Goal: Check status: Check status

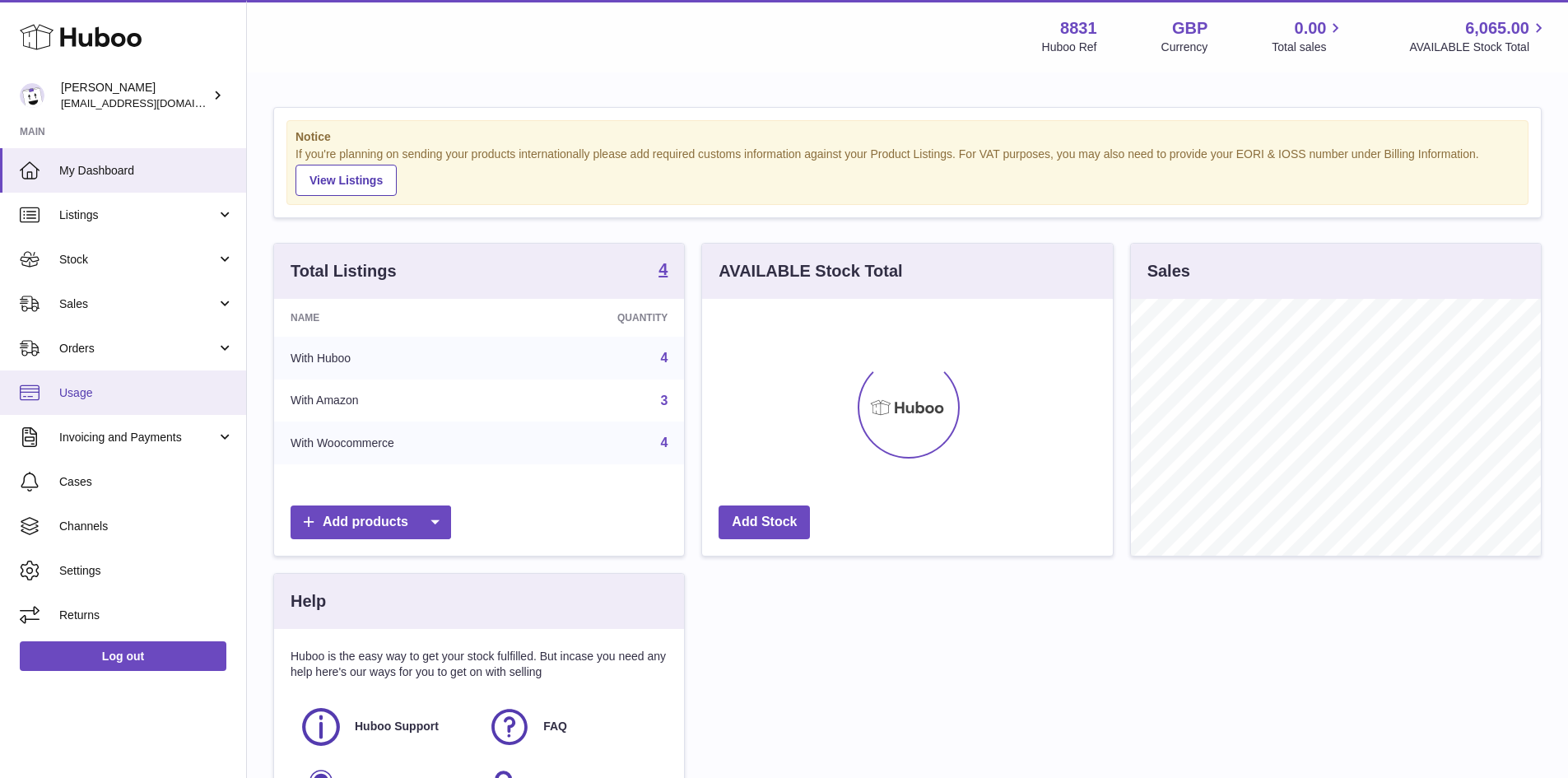
scroll to position [257, 411]
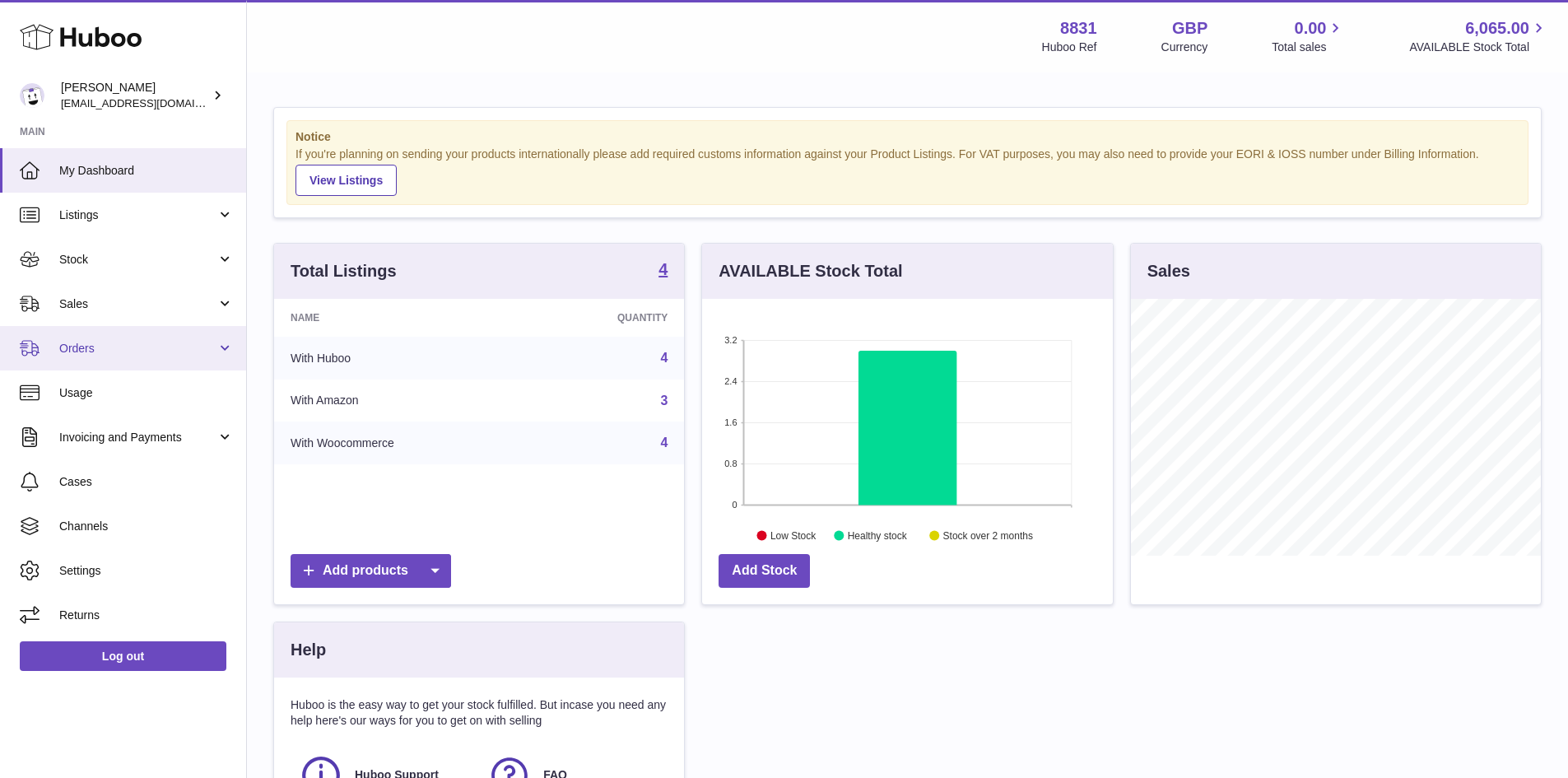
click at [72, 353] on span "Orders" at bounding box center [138, 348] width 157 height 16
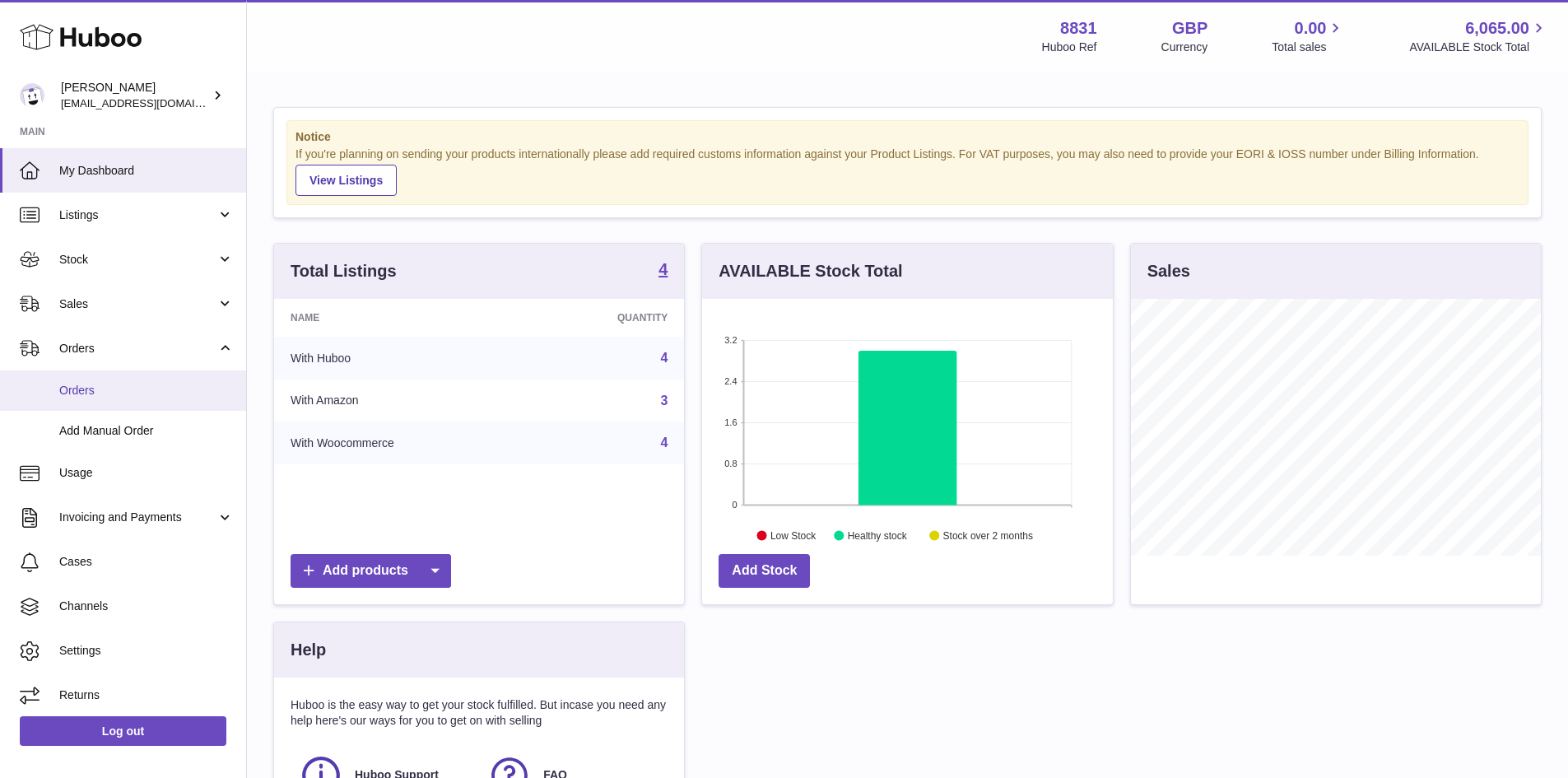
click at [84, 394] on span "Orders" at bounding box center [146, 391] width 174 height 16
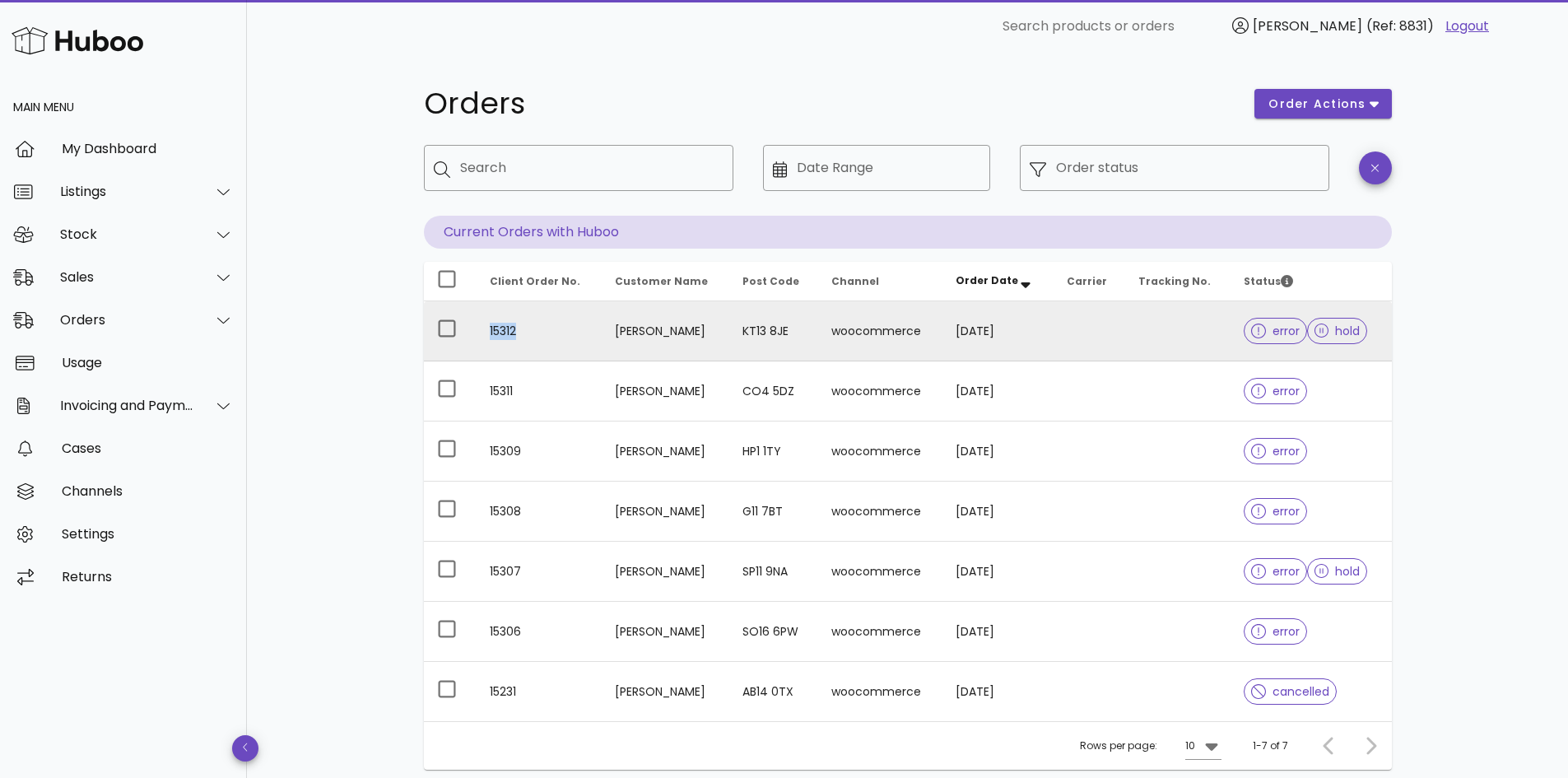
drag, startPoint x: 487, startPoint y: 329, endPoint x: 539, endPoint y: 332, distance: 52.1
click at [539, 332] on td "15312" at bounding box center [539, 331] width 125 height 60
drag, startPoint x: 485, startPoint y: 326, endPoint x: 524, endPoint y: 332, distance: 39.5
click at [524, 332] on td "15312" at bounding box center [539, 331] width 125 height 60
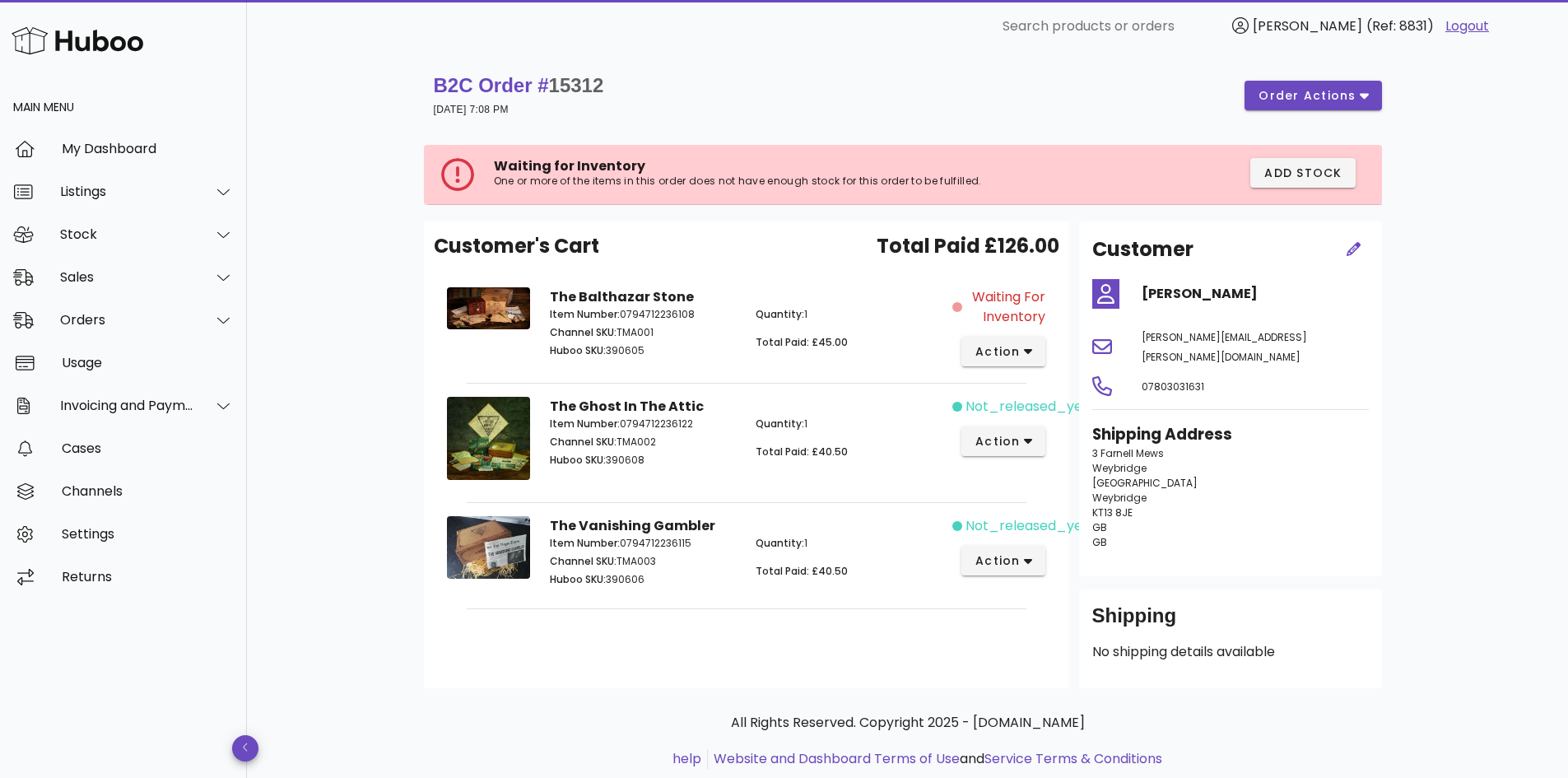
scroll to position [24, 0]
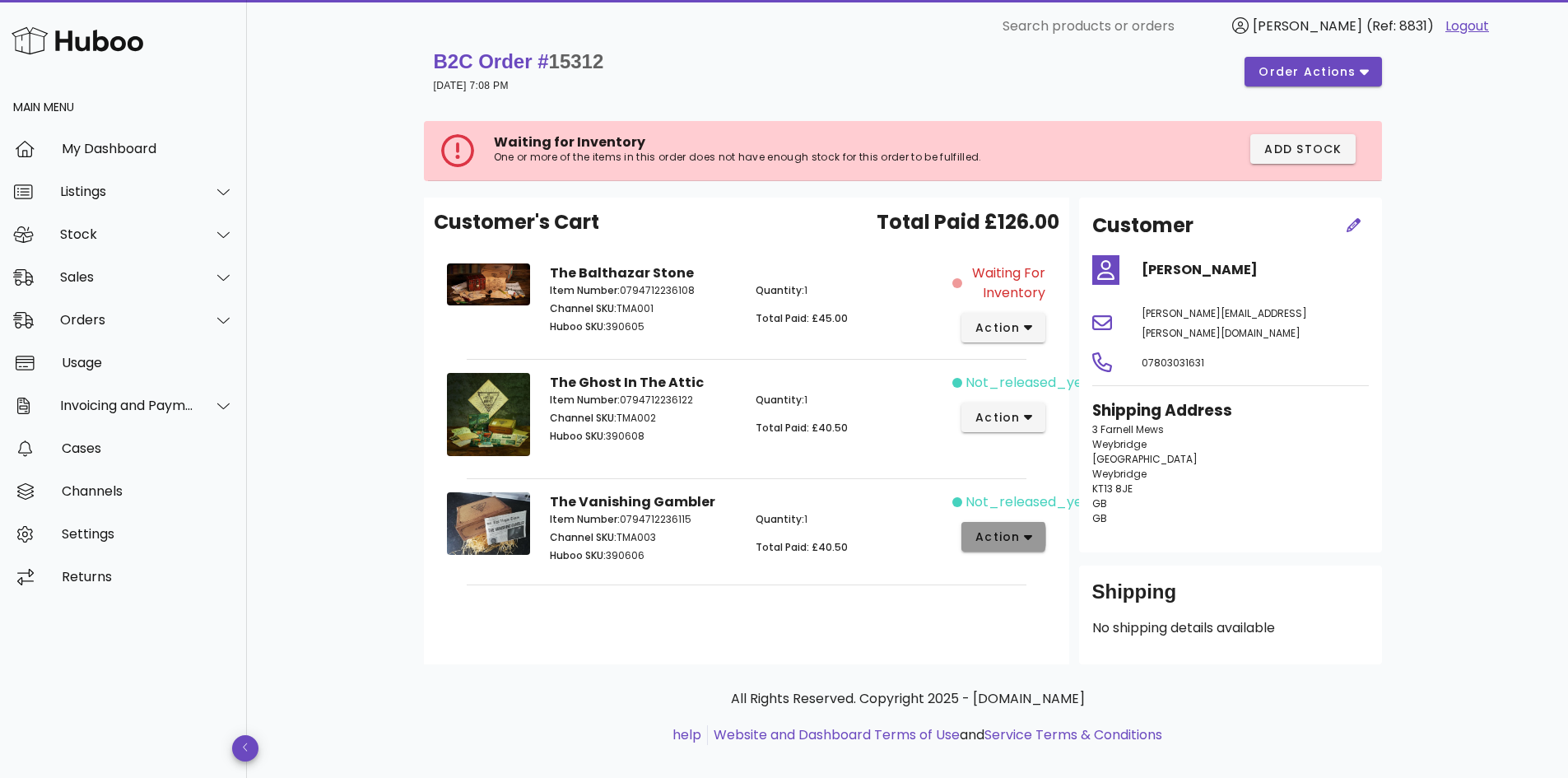
click at [1031, 541] on icon "button" at bounding box center [1029, 538] width 9 height 15
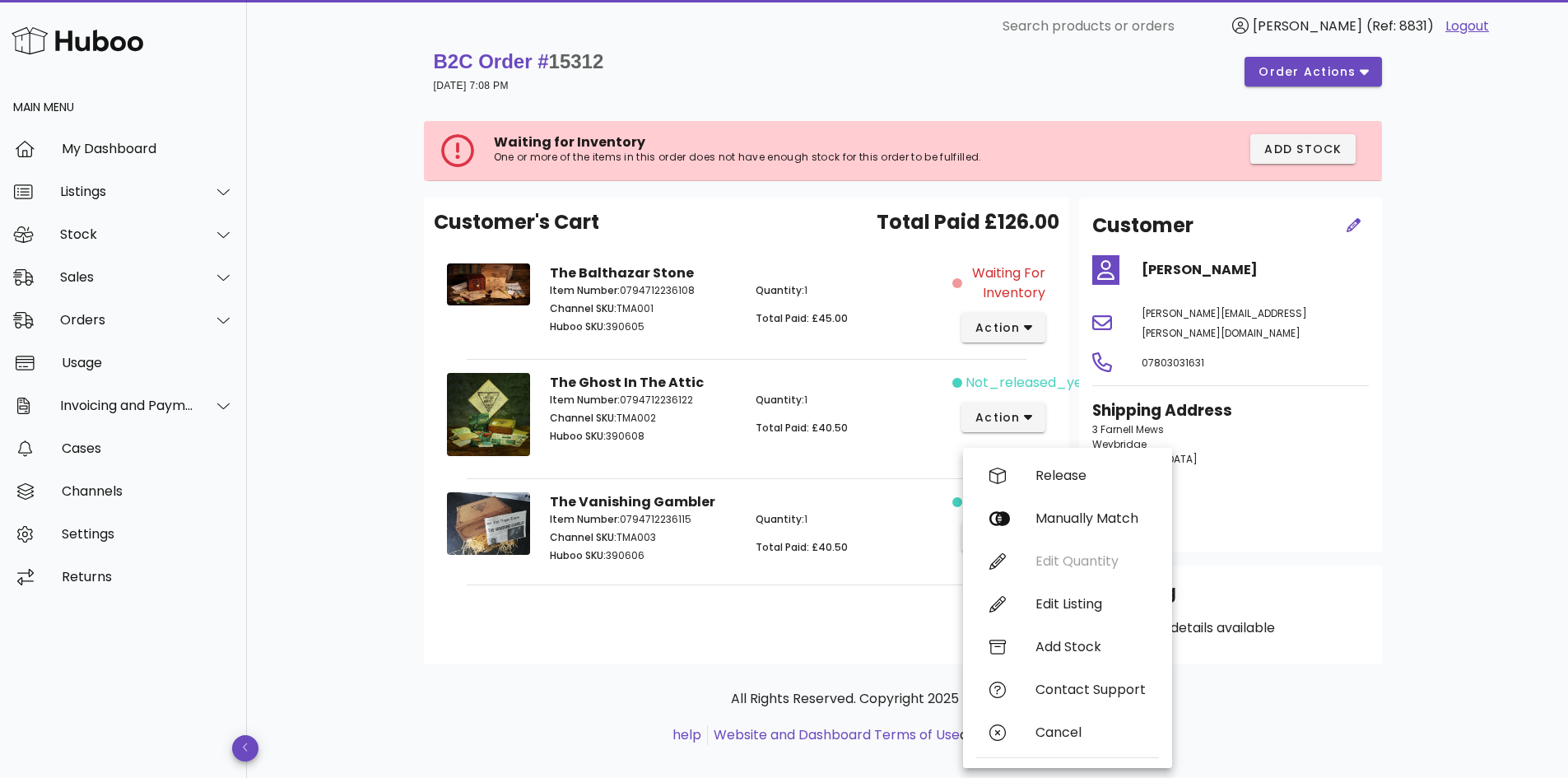
click at [876, 621] on div "Customer's Cart Total Paid £126.00 The Balthazar Stone Item Number: 07947122361…" at bounding box center [747, 431] width 646 height 467
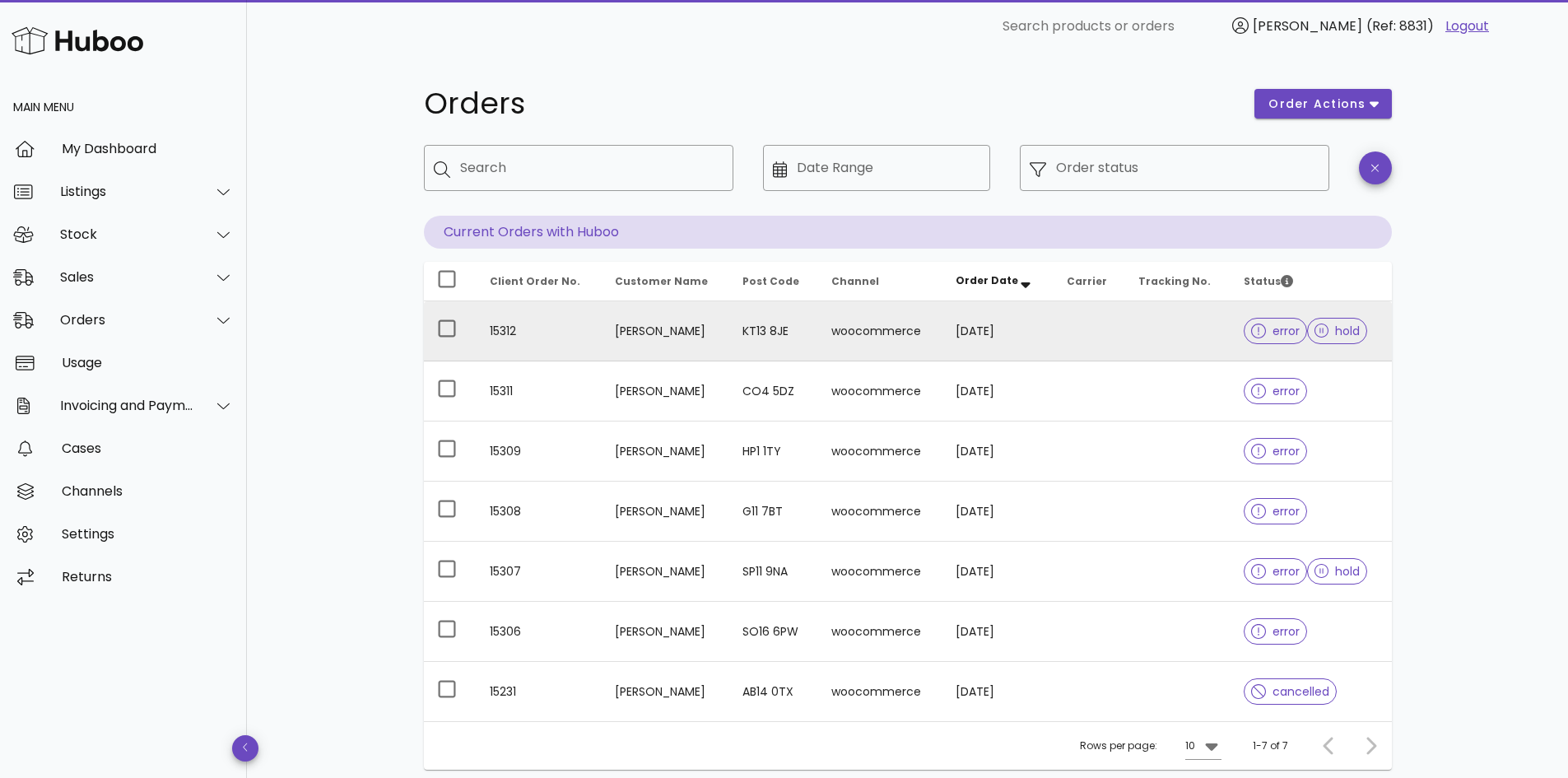
click at [500, 333] on td "15312" at bounding box center [539, 331] width 125 height 60
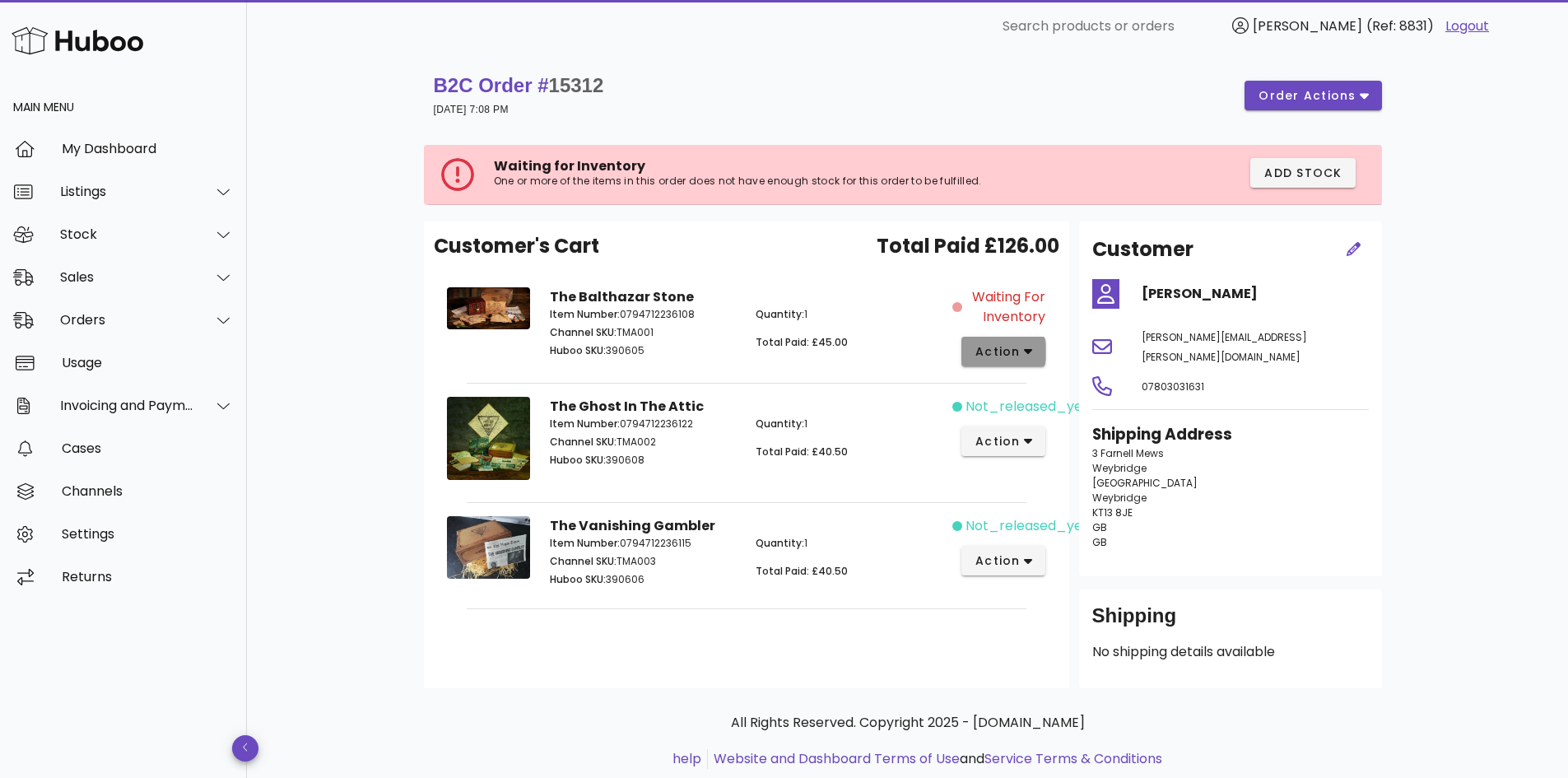
click at [1030, 354] on icon "button" at bounding box center [1029, 352] width 9 height 15
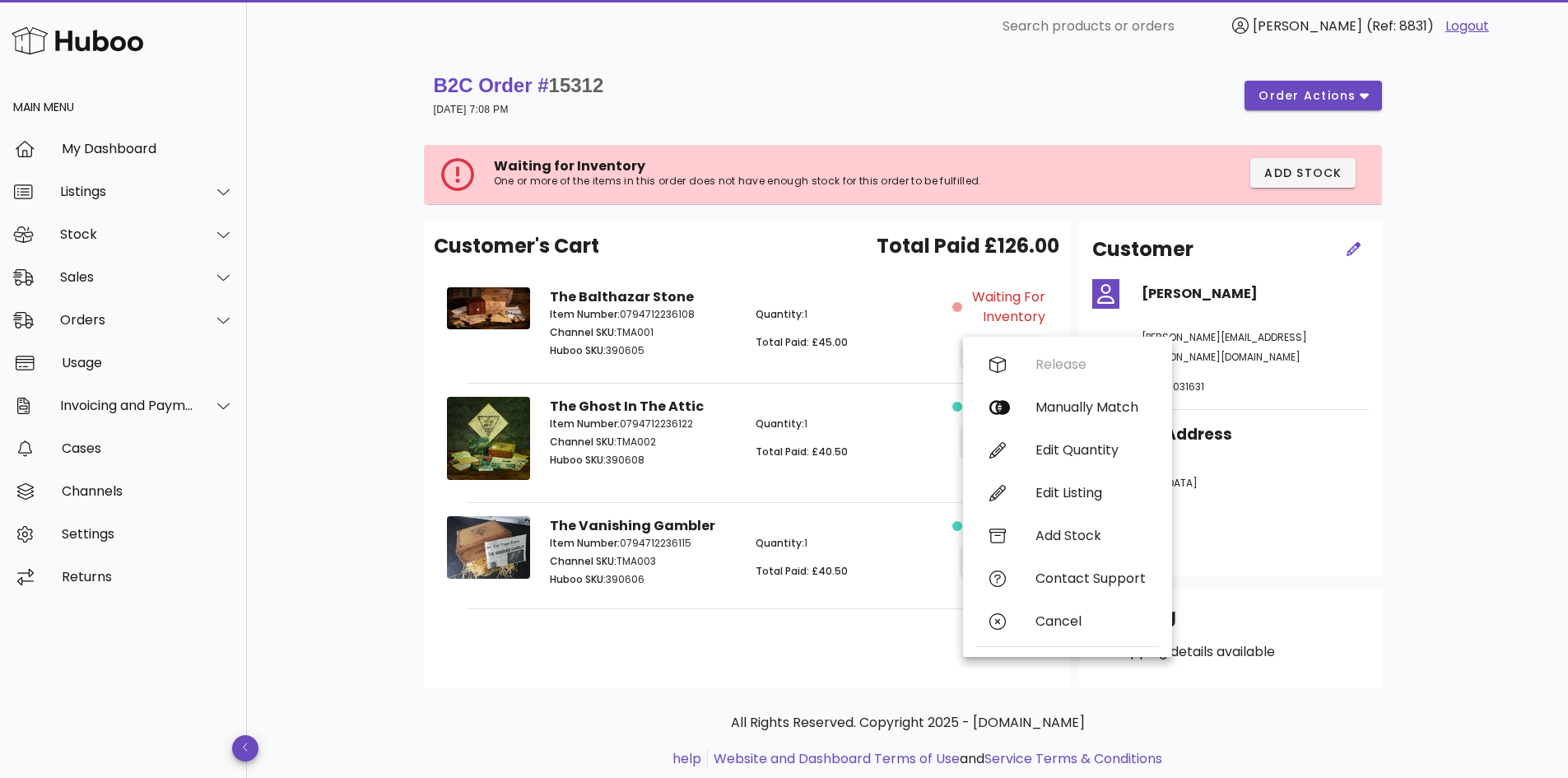
click at [1434, 337] on div "B2C Order # 15312 [DATE] 7:08 PM order actions Waiting for Inventory One or mor…" at bounding box center [907, 437] width 1321 height 770
